Goal: Information Seeking & Learning: Compare options

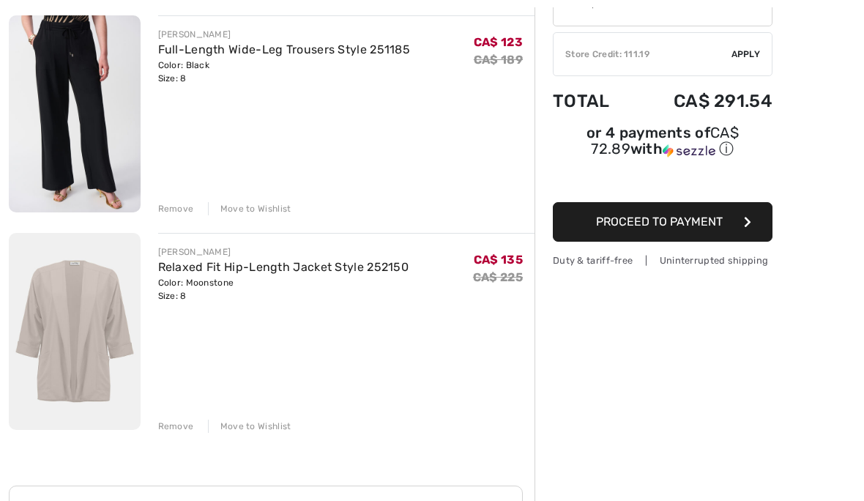
scroll to position [201, 0]
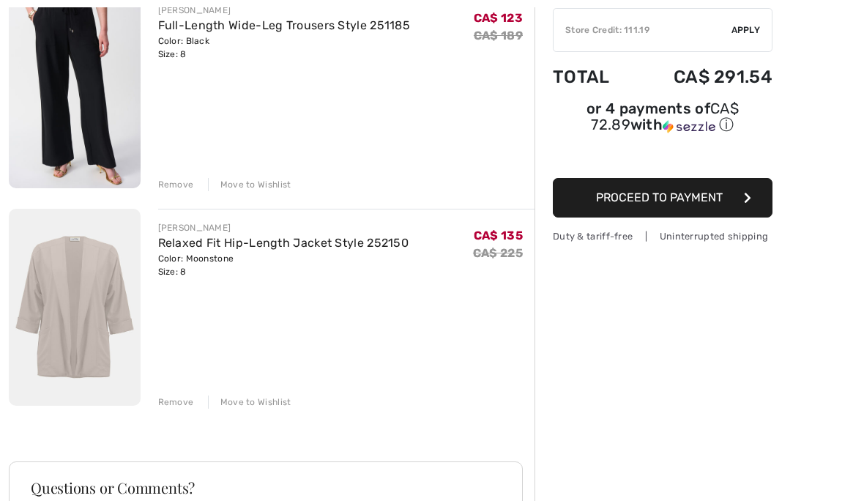
click at [86, 322] on img at bounding box center [75, 307] width 132 height 197
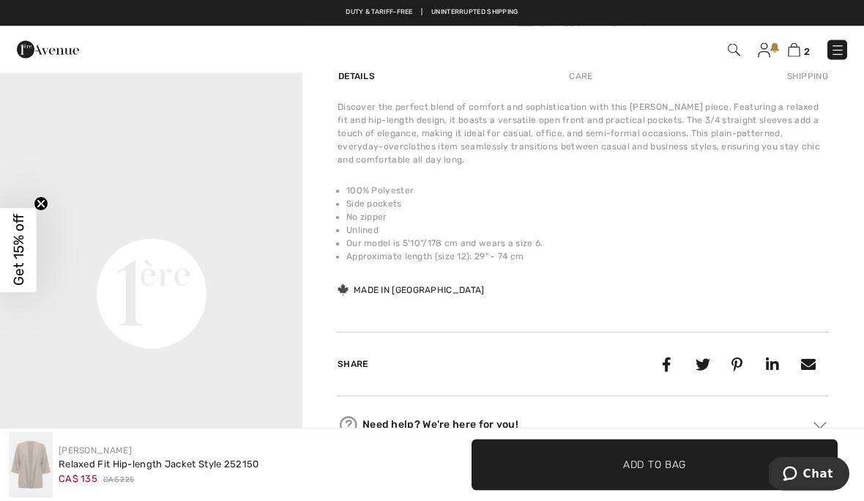
scroll to position [438, 0]
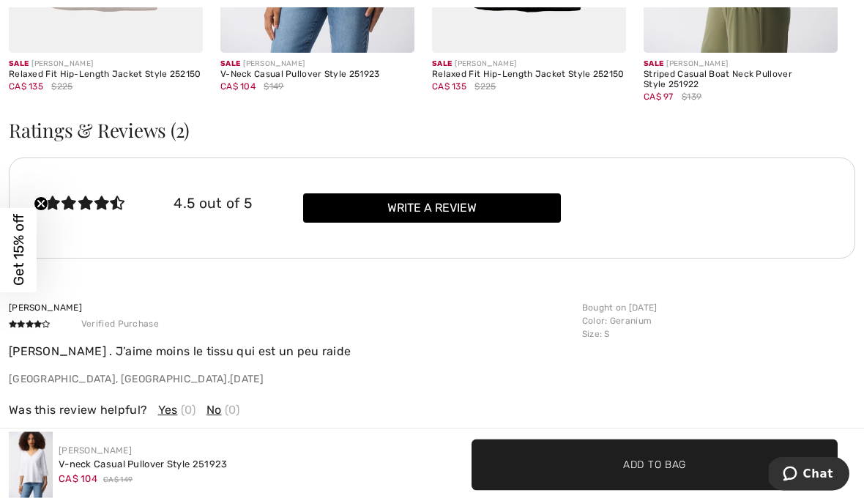
scroll to position [2468, 0]
click at [776, 292] on div "Suzanne B Verified Purchase Jolie teinte . J’aime moins le tissu qui est un peu…" at bounding box center [432, 361] width 847 height 204
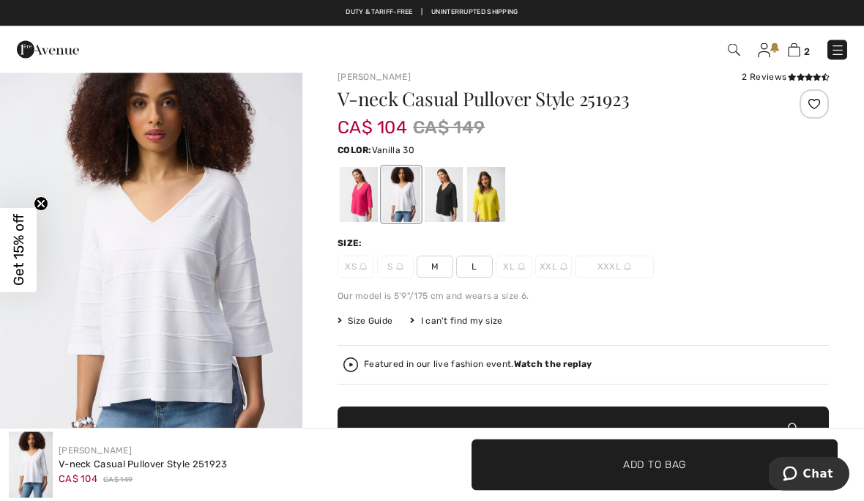
scroll to position [0, 0]
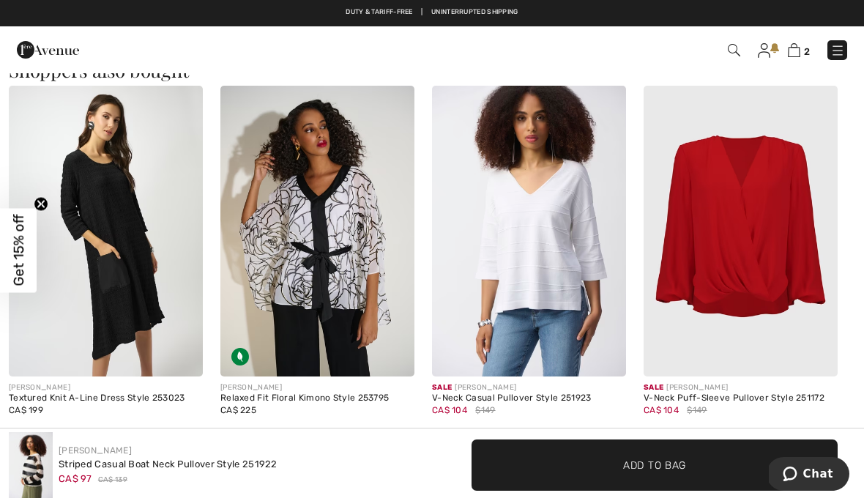
scroll to position [1283, 0]
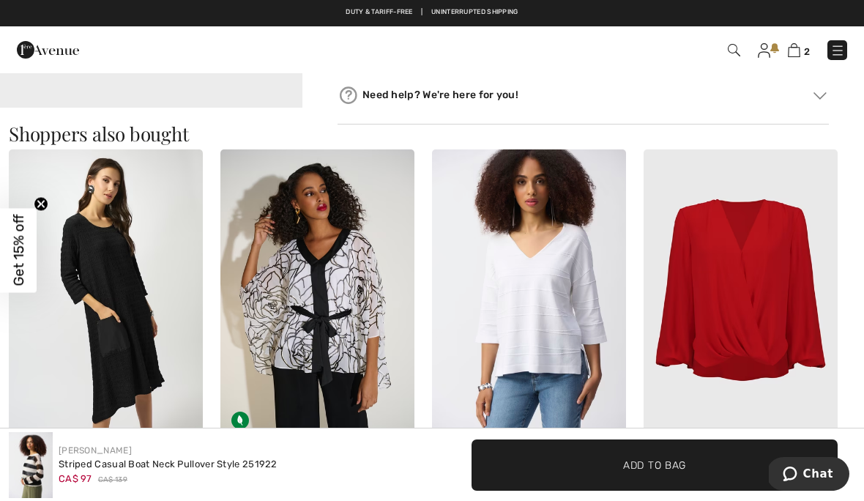
click at [772, 305] on img at bounding box center [741, 295] width 194 height 292
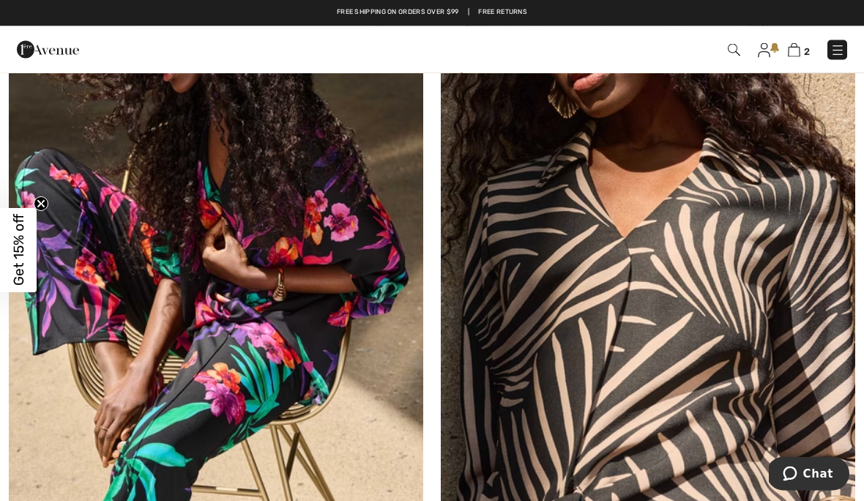
scroll to position [5975, 0]
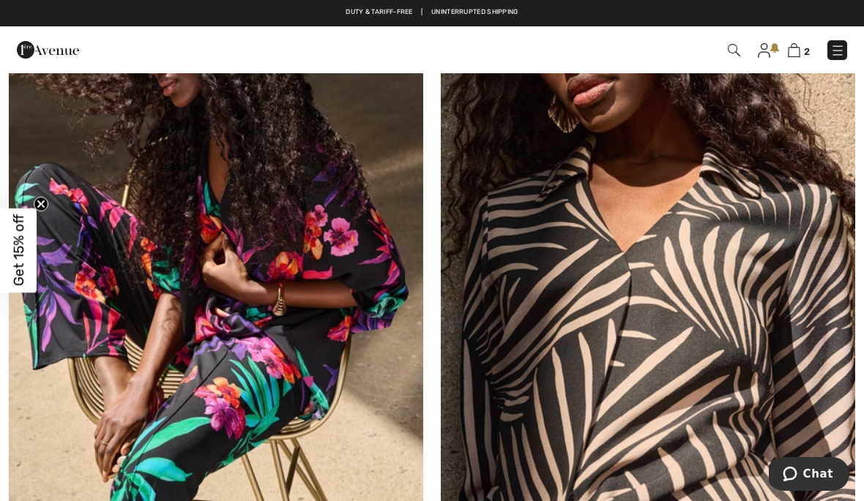
click at [184, 264] on img at bounding box center [216, 236] width 415 height 622
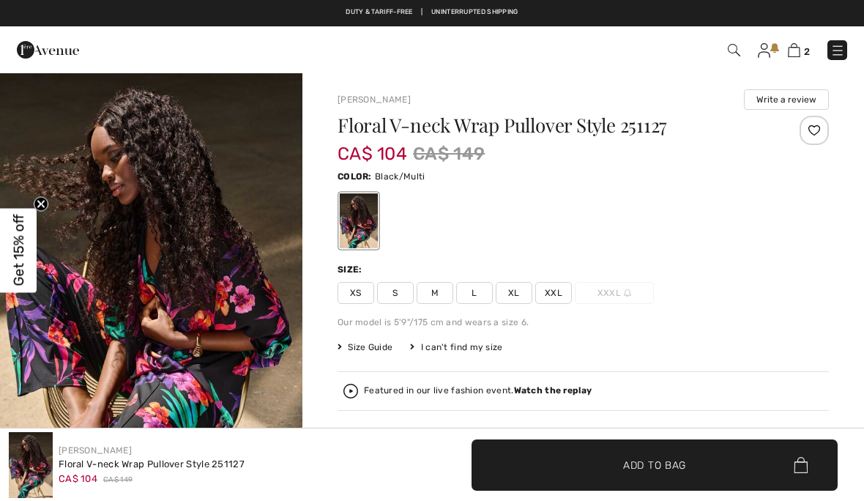
checkbox input "true"
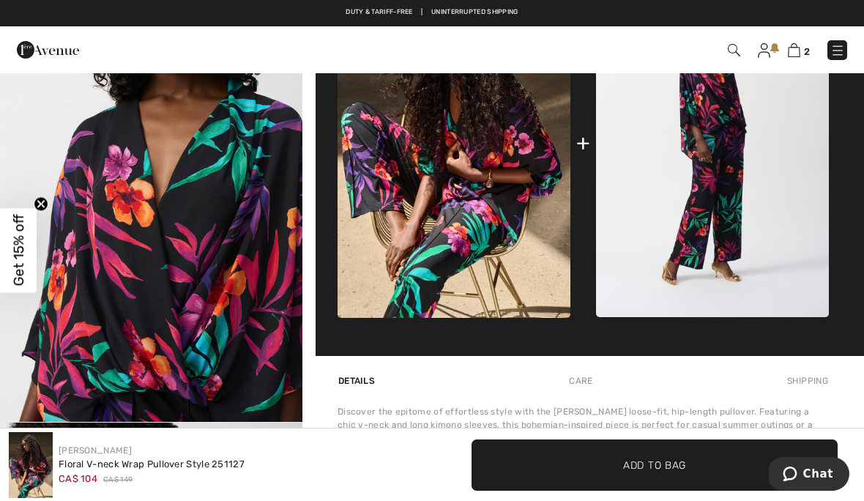
scroll to position [708, 0]
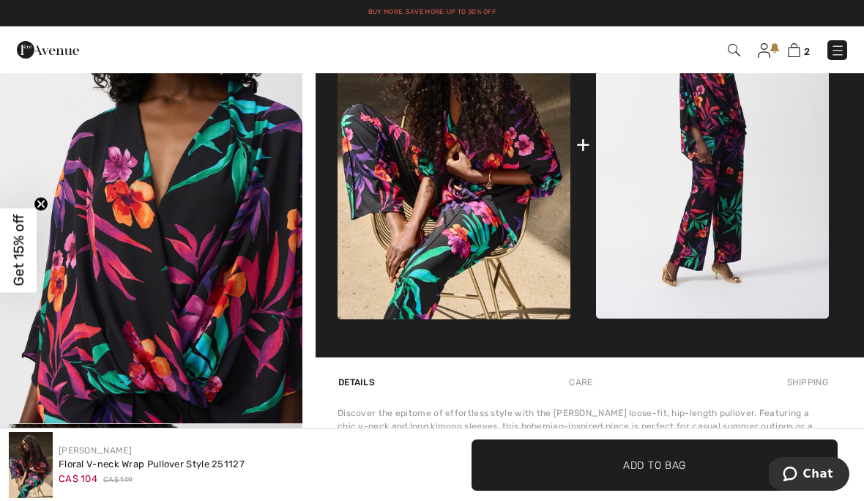
click at [723, 227] on img at bounding box center [712, 144] width 233 height 349
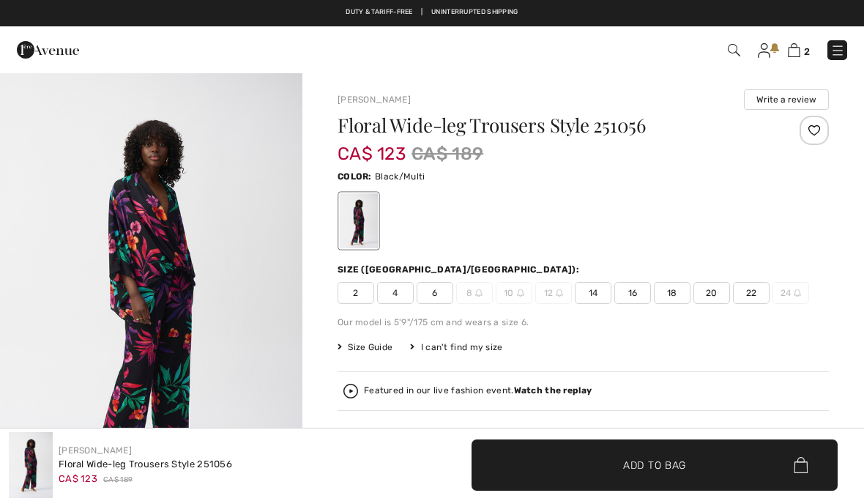
checkbox input "true"
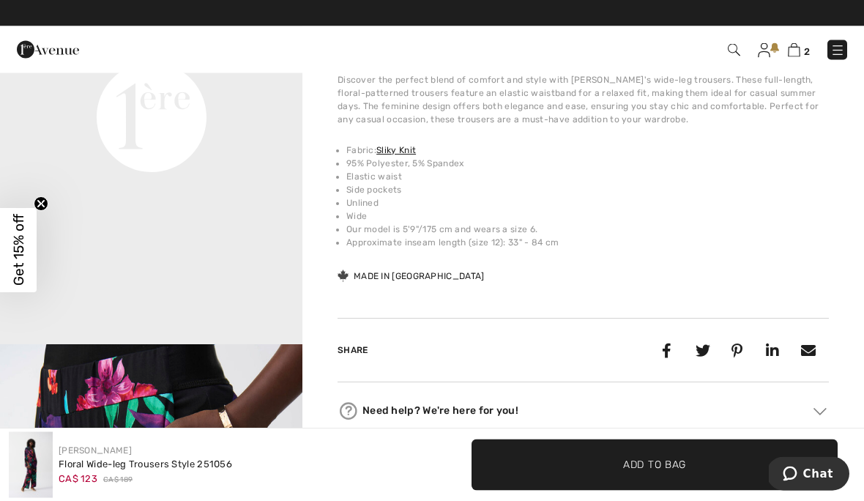
scroll to position [1059, 0]
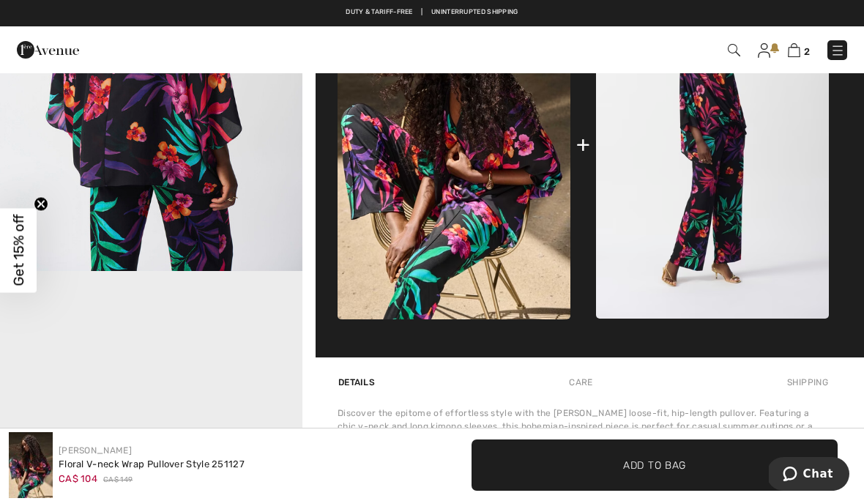
click at [782, 242] on img at bounding box center [712, 144] width 233 height 349
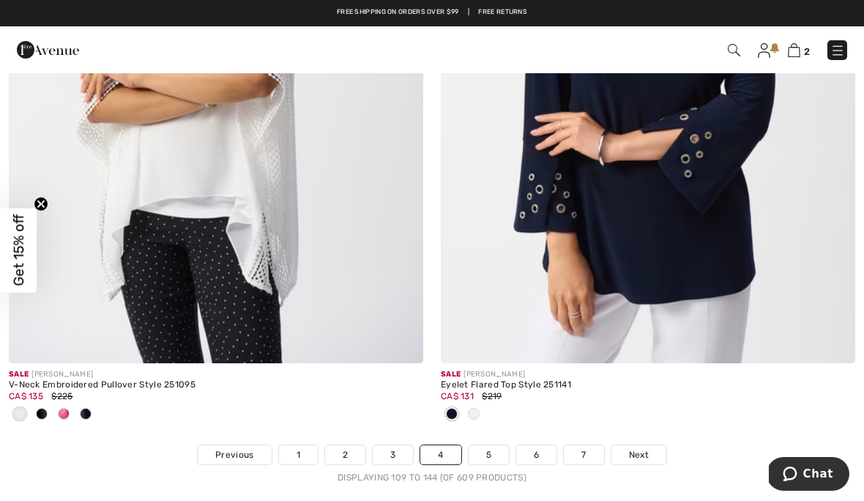
scroll to position [12633, 0]
click at [503, 451] on link "5" at bounding box center [489, 455] width 40 height 19
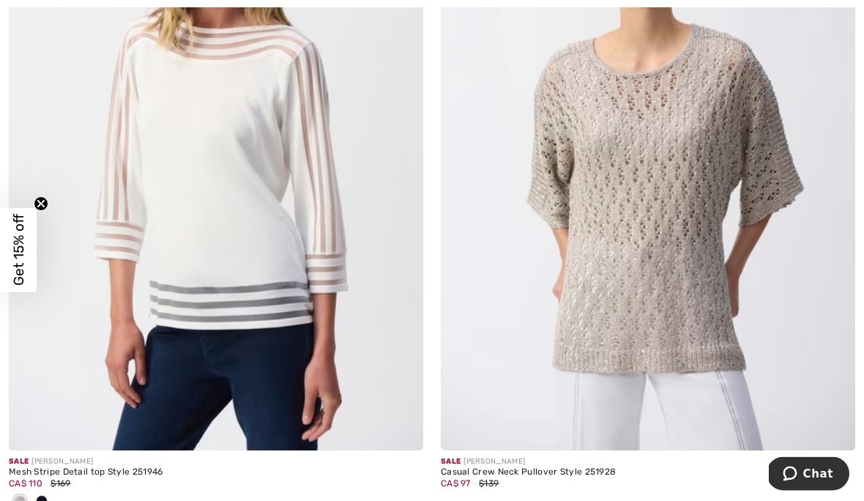
scroll to position [6849, 0]
click at [251, 282] on img at bounding box center [216, 140] width 415 height 622
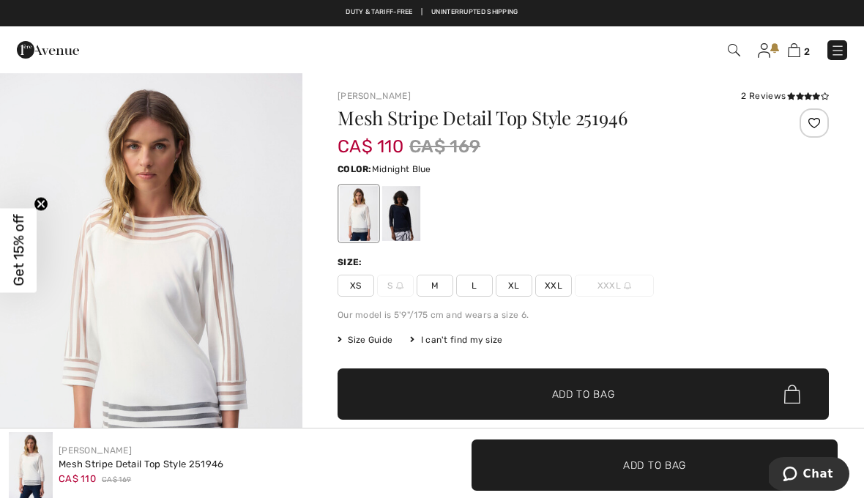
click at [420, 220] on div at bounding box center [401, 213] width 38 height 55
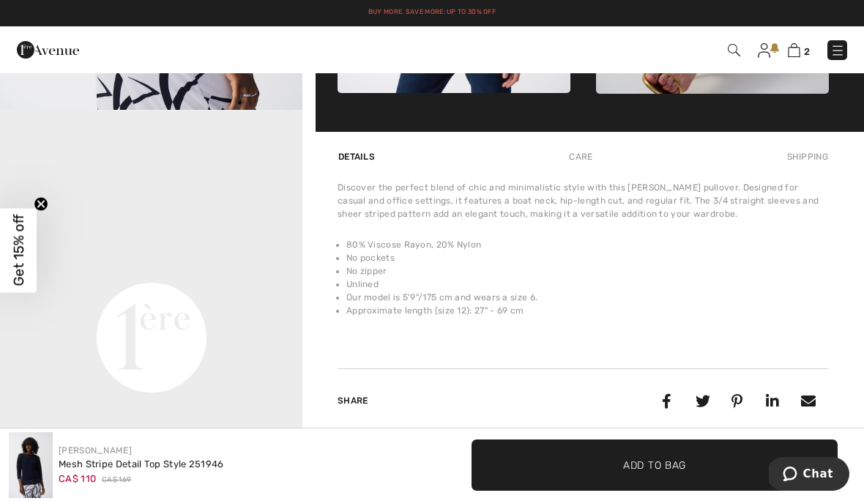
scroll to position [791, 0]
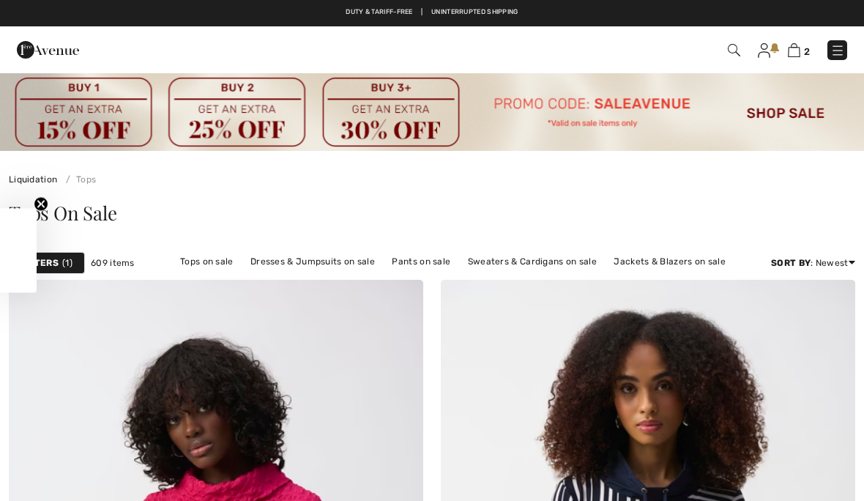
checkbox input "true"
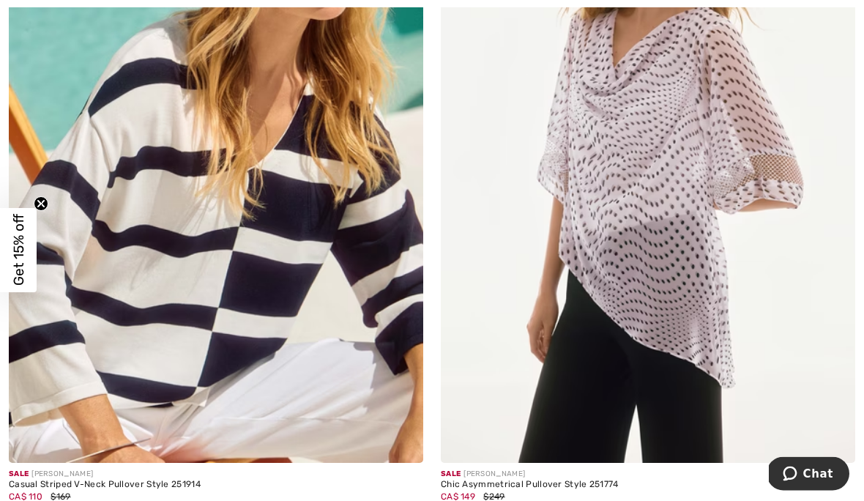
scroll to position [8246, 0]
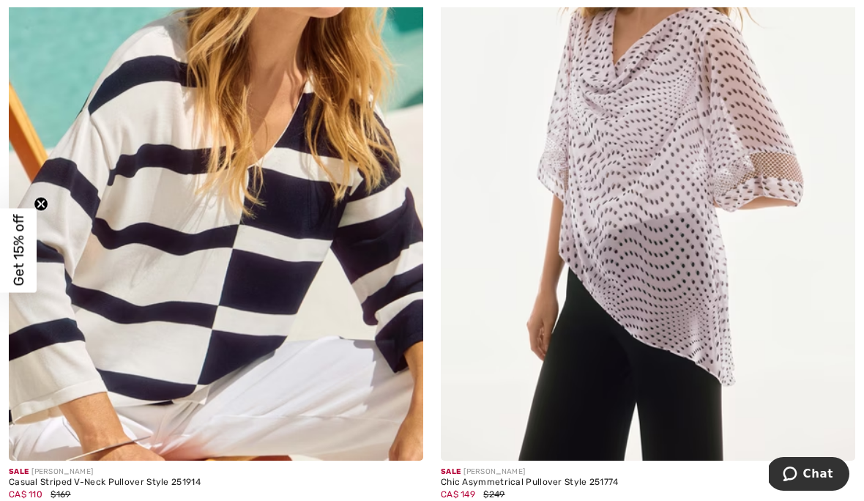
click at [191, 382] on img at bounding box center [216, 150] width 415 height 622
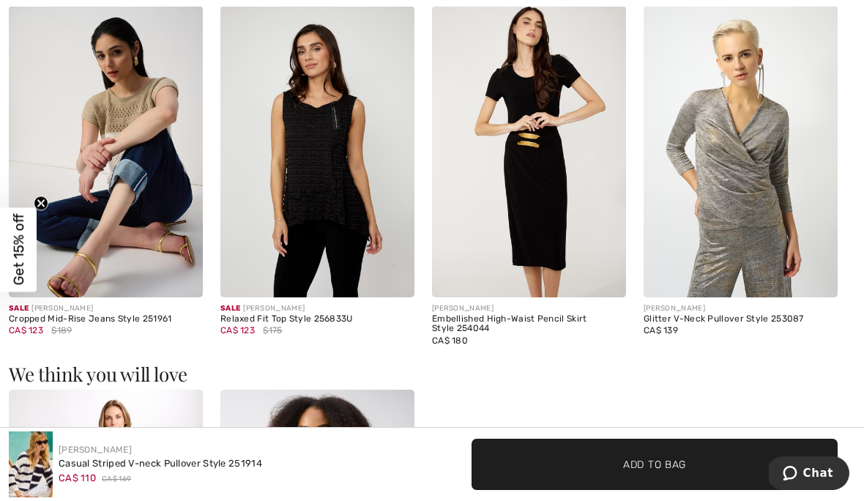
scroll to position [1502, 0]
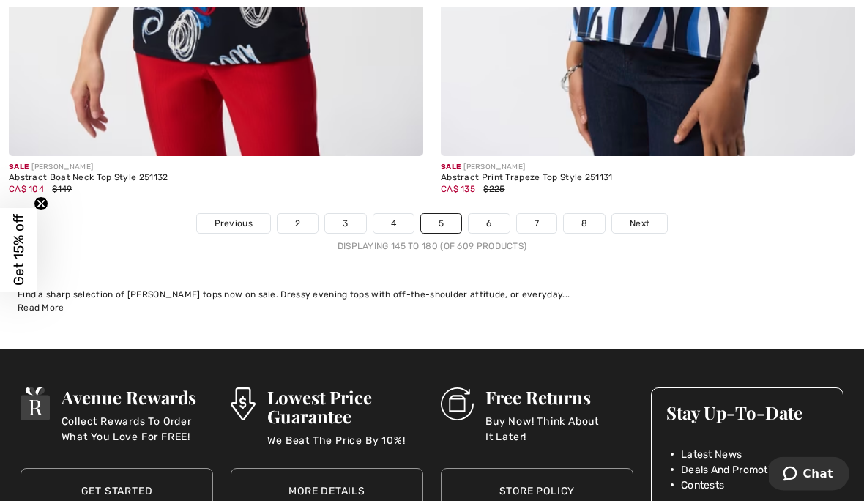
scroll to position [12793, 0]
click at [503, 222] on link "6" at bounding box center [489, 223] width 40 height 19
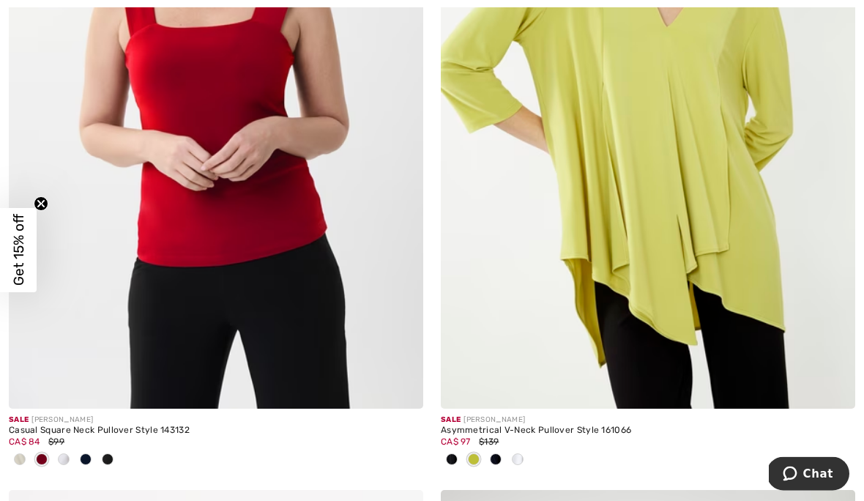
scroll to position [2565, 0]
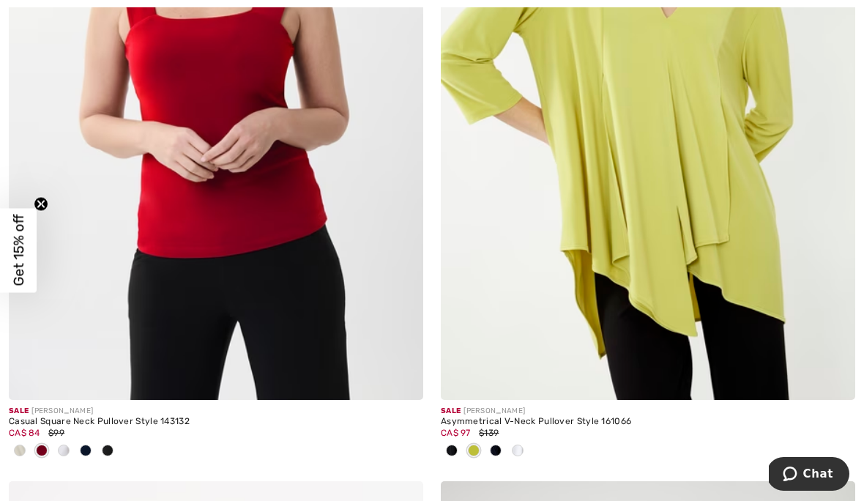
click at [144, 410] on div "Sale JOSEPH RIBKOFF" at bounding box center [216, 411] width 415 height 11
click at [253, 290] on img at bounding box center [216, 89] width 415 height 622
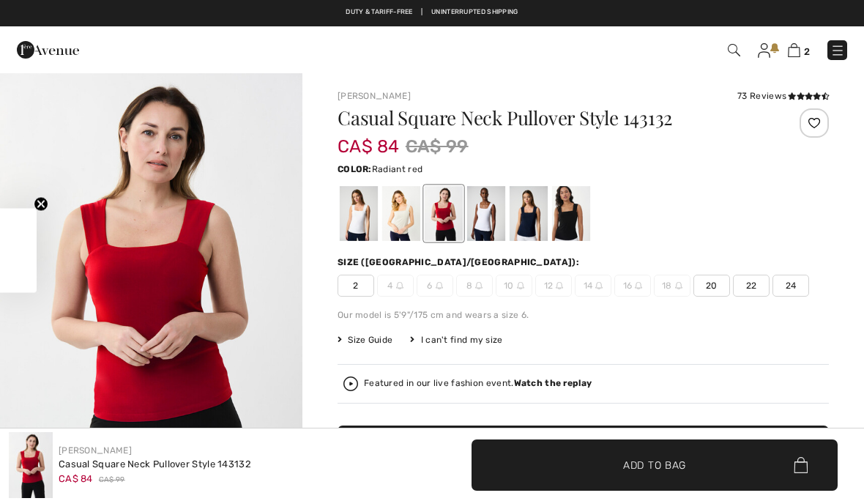
checkbox input "true"
click at [575, 238] on div at bounding box center [571, 213] width 38 height 55
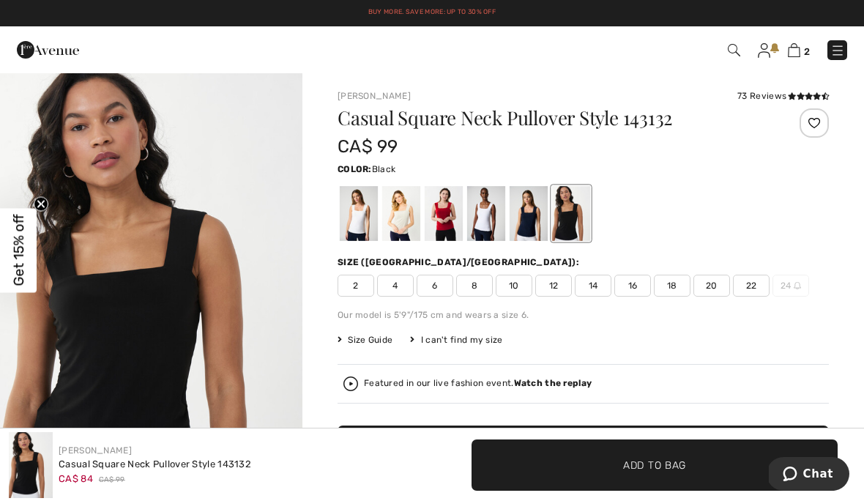
click at [532, 232] on div at bounding box center [529, 213] width 38 height 55
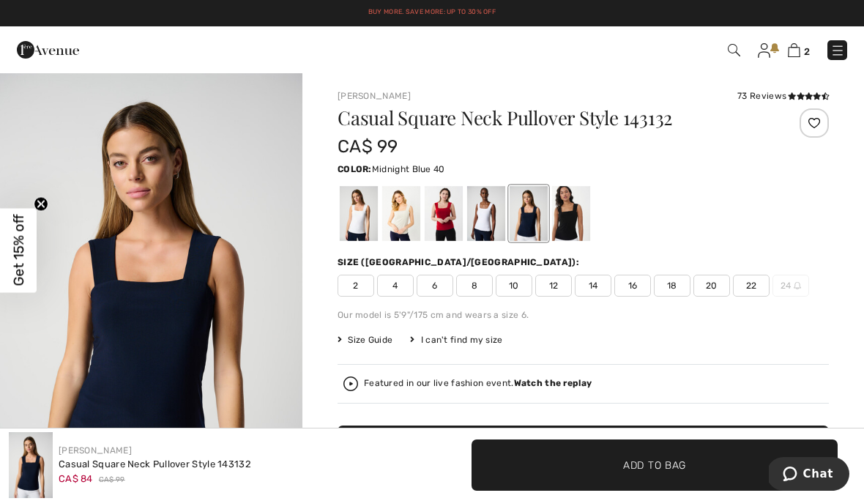
click at [489, 231] on div at bounding box center [486, 213] width 38 height 55
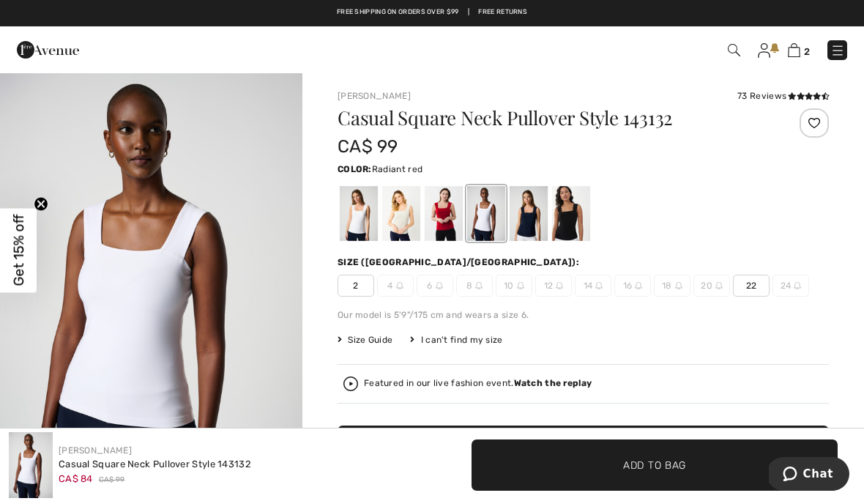
click at [453, 231] on div at bounding box center [444, 213] width 38 height 55
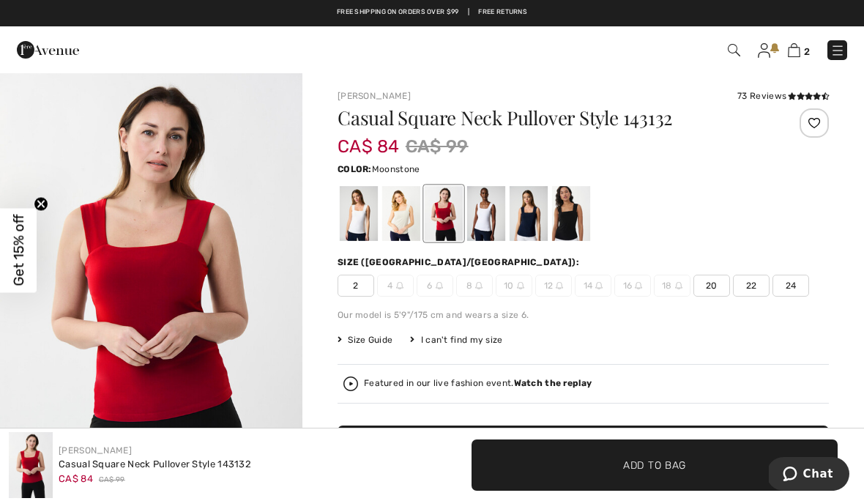
click at [418, 230] on div at bounding box center [401, 213] width 38 height 55
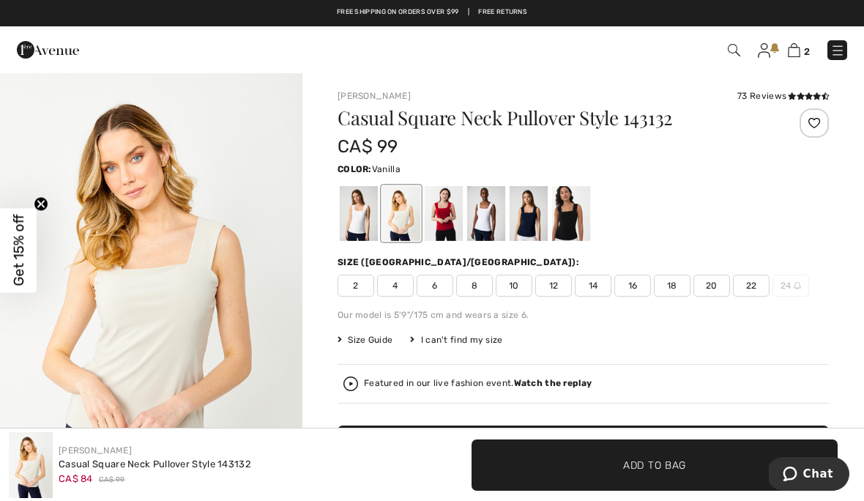
click at [368, 231] on div at bounding box center [359, 213] width 38 height 55
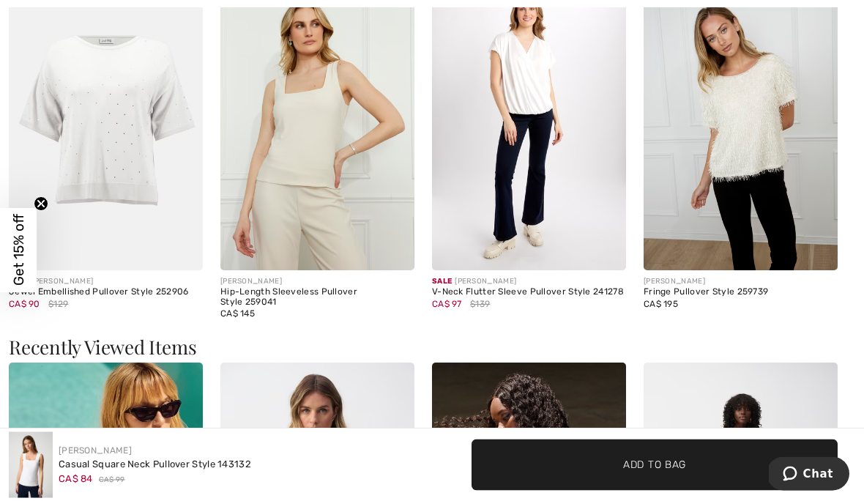
scroll to position [1404, 0]
click at [125, 179] on img at bounding box center [106, 125] width 194 height 292
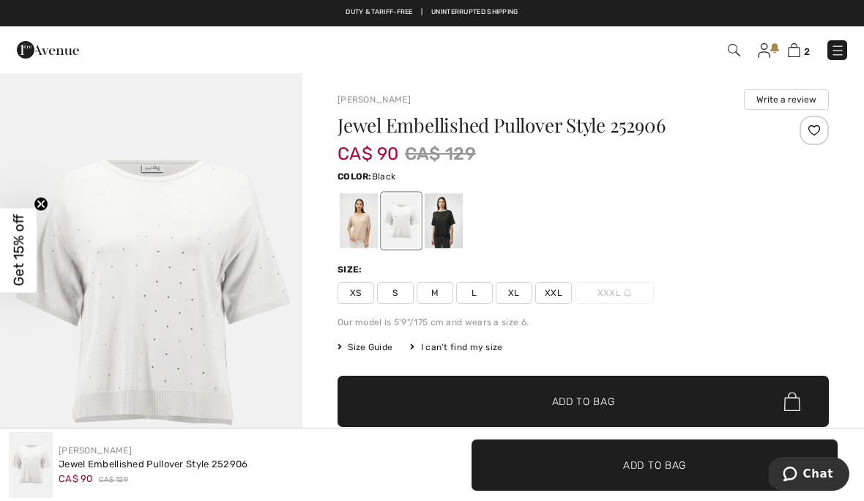
click at [444, 240] on div at bounding box center [444, 220] width 38 height 55
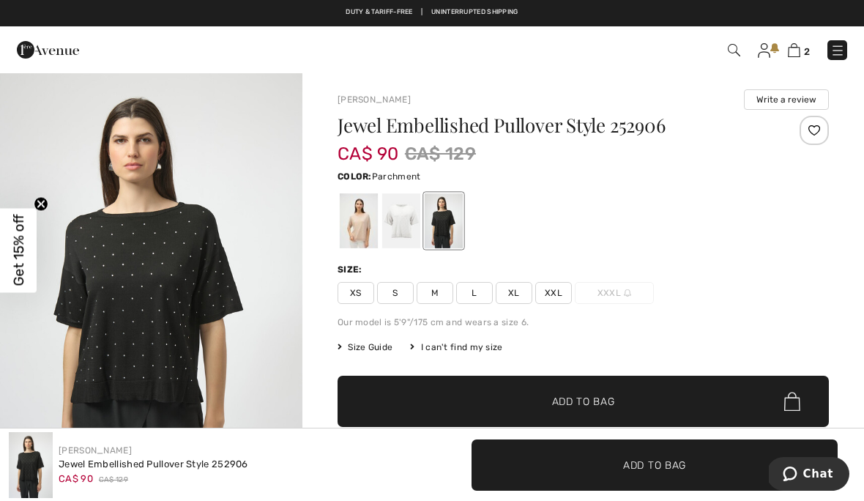
click at [371, 238] on div at bounding box center [359, 220] width 38 height 55
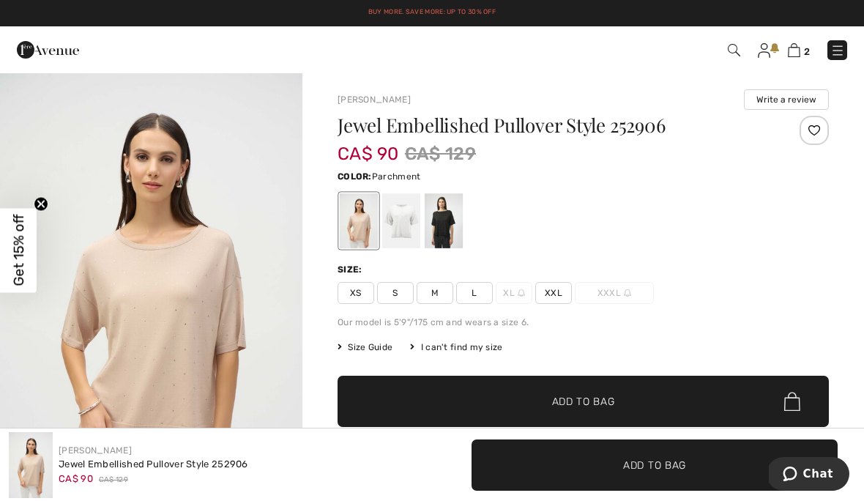
click at [402, 234] on div at bounding box center [401, 220] width 38 height 55
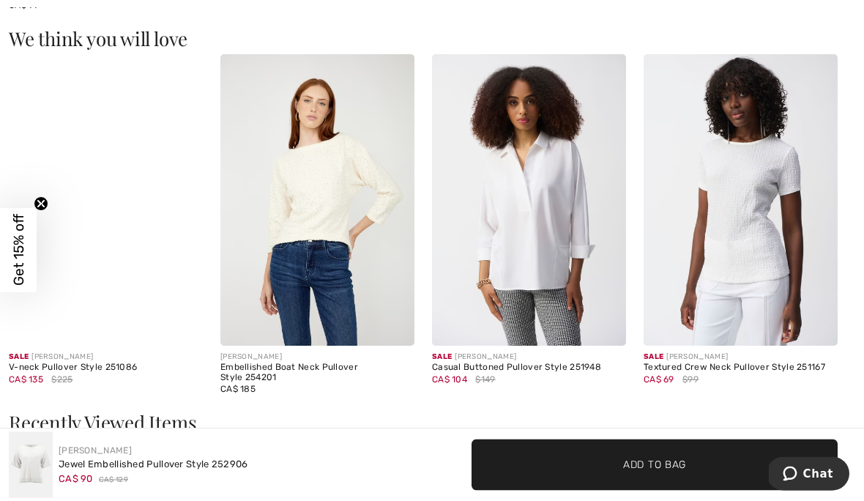
scroll to position [1235, 0]
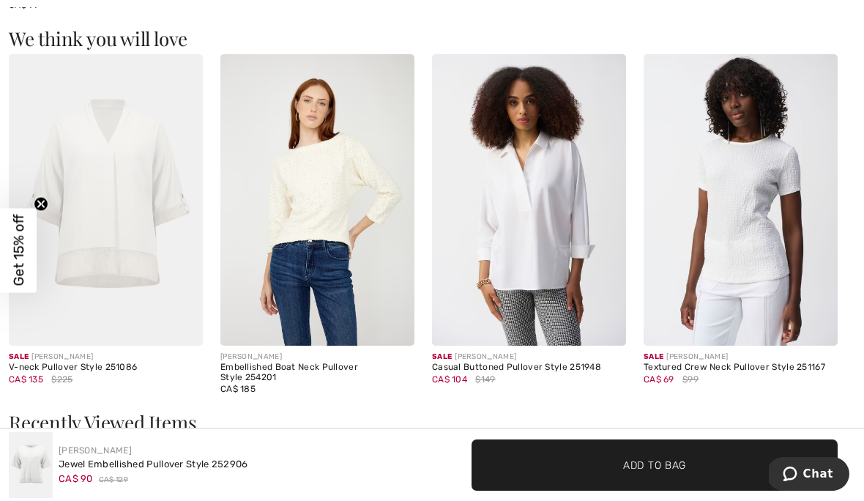
click at [546, 296] on img at bounding box center [529, 200] width 194 height 292
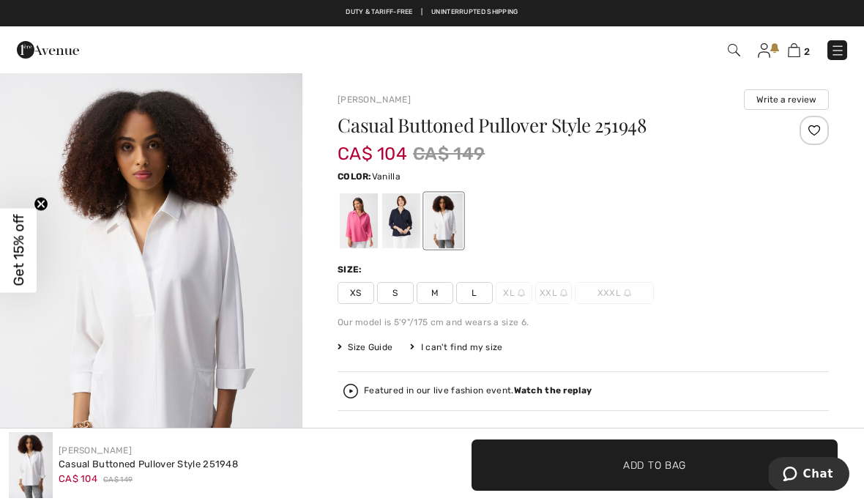
click at [412, 229] on div at bounding box center [401, 220] width 38 height 55
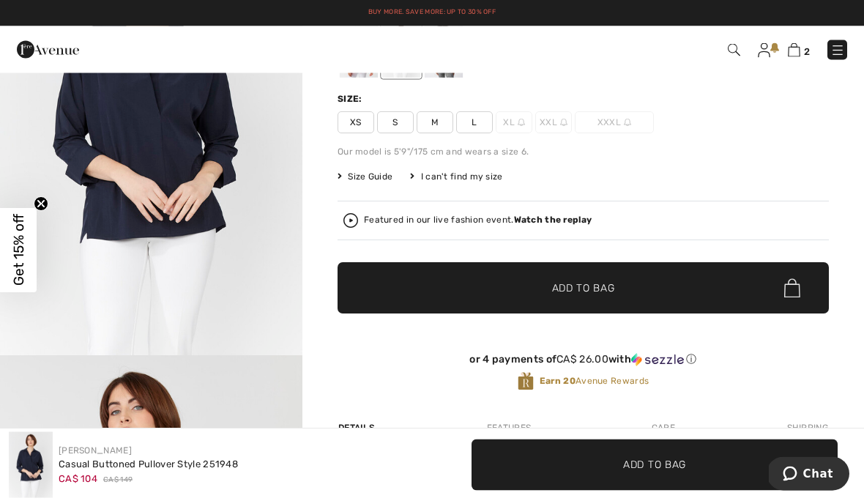
scroll to position [171, 0]
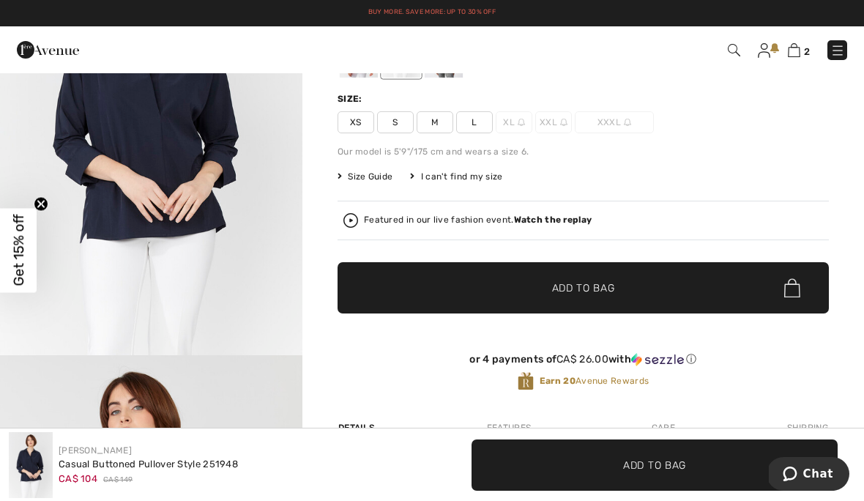
click at [547, 223] on strong "Watch the replay" at bounding box center [553, 220] width 78 height 10
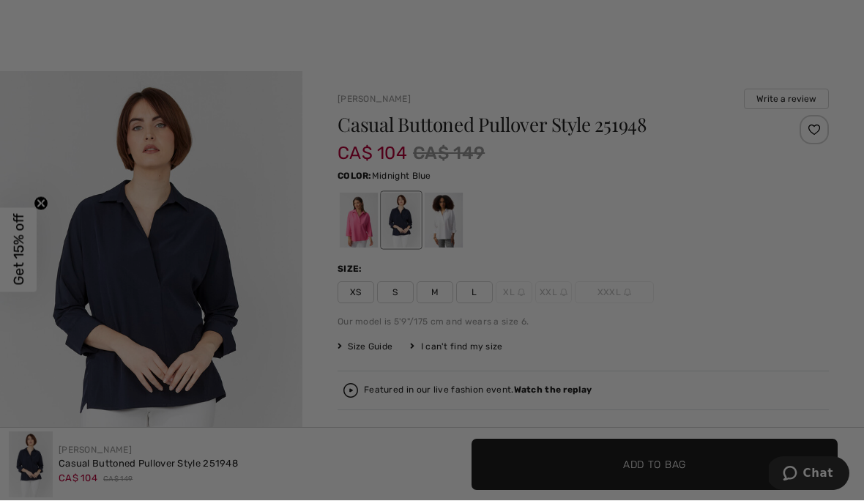
scroll to position [0, 0]
